Goal: Find specific page/section: Find specific page/section

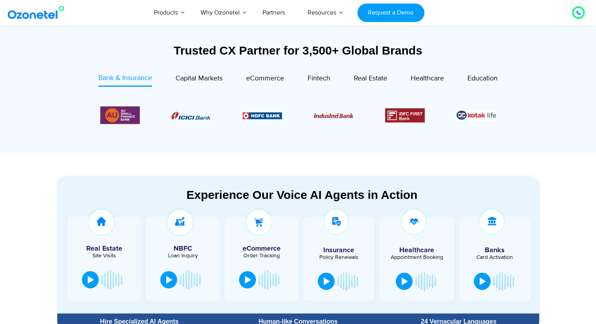
scroll to position [285, 0]
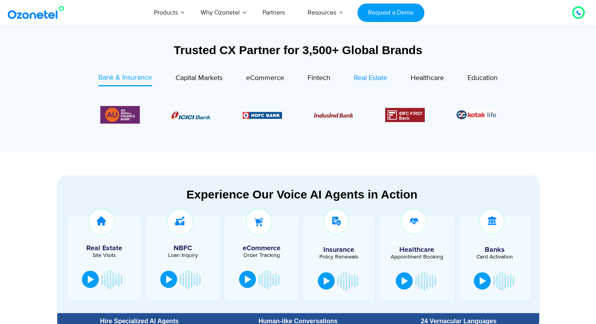
click at [373, 83] on div "Real Estate" at bounding box center [370, 78] width 33 height 11
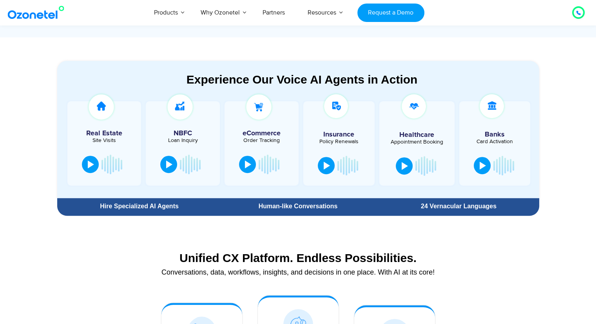
scroll to position [391, 0]
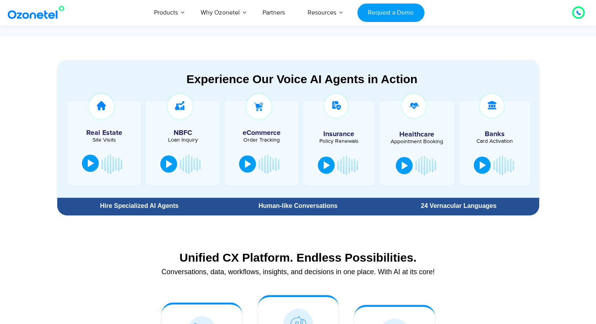
click at [87, 160] on button at bounding box center [90, 163] width 17 height 17
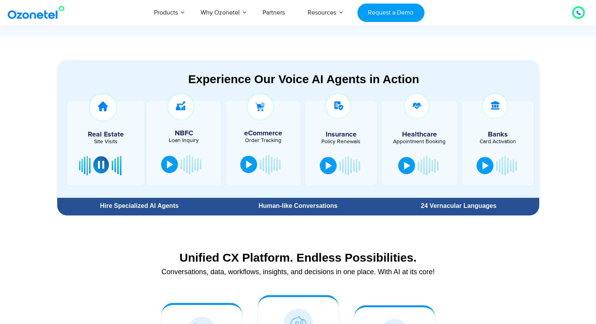
click at [101, 162] on div at bounding box center [101, 165] width 6 height 8
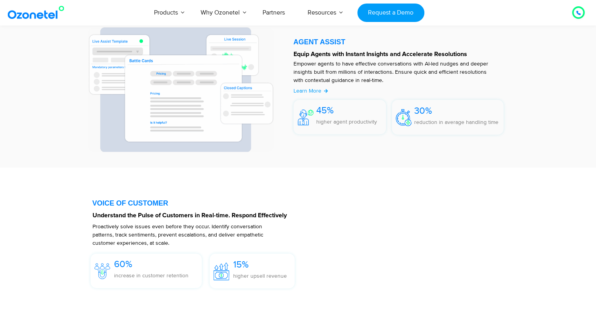
scroll to position [920, 0]
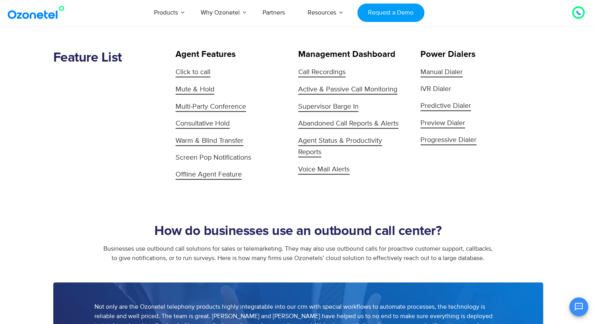
scroll to position [811, 0]
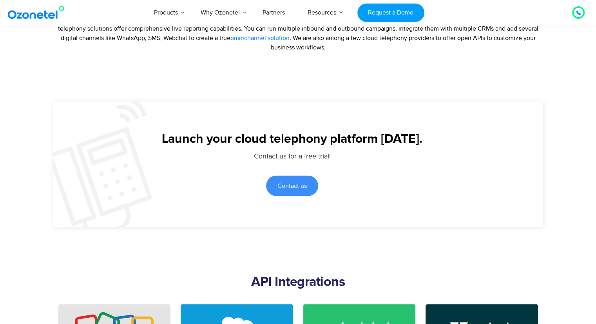
scroll to position [1615, 0]
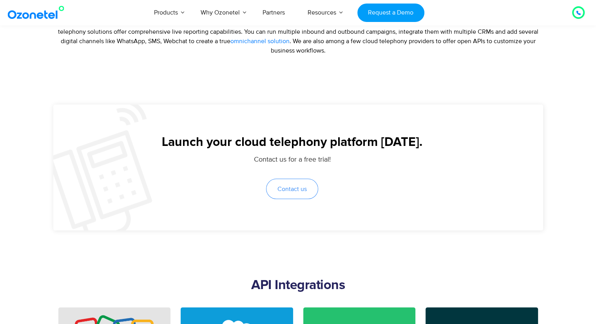
click at [295, 192] on span "Contact us" at bounding box center [292, 189] width 29 height 6
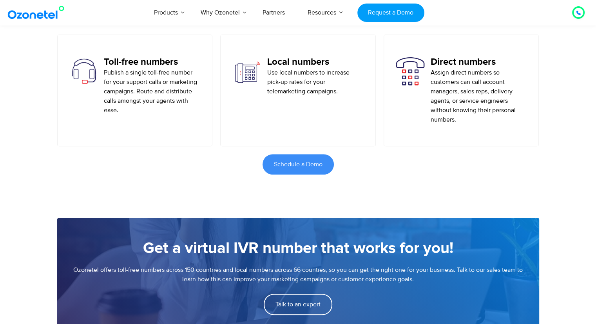
scroll to position [474, 0]
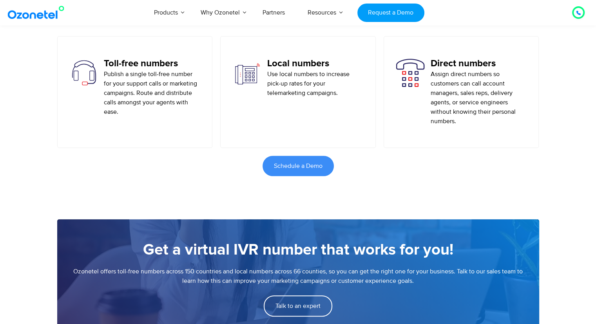
click at [279, 86] on p "Use local numbers to increase pick-up rates for your telemarketing campaigns." at bounding box center [315, 83] width 96 height 28
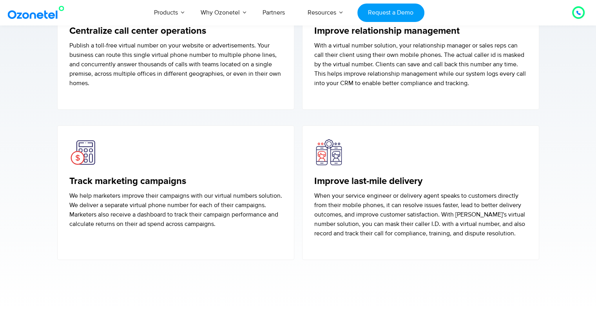
scroll to position [2234, 0]
